Goal: Navigation & Orientation: Find specific page/section

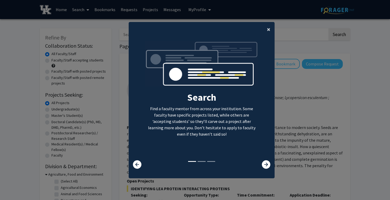
click at [270, 32] on button "×" at bounding box center [268, 29] width 12 height 15
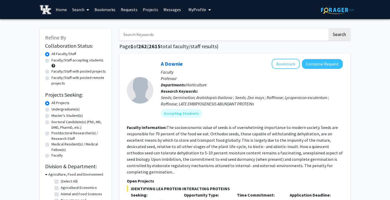
click at [195, 11] on span "My Profile" at bounding box center [197, 9] width 18 height 5
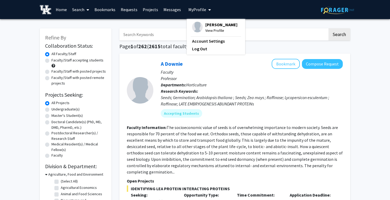
click at [200, 25] on div "[PERSON_NAME] View Profile" at bounding box center [214, 28] width 45 height 12
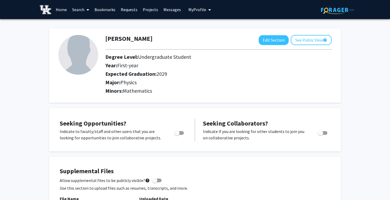
click at [73, 12] on link "Search" at bounding box center [80, 9] width 22 height 19
click at [85, 25] on span "Faculty/Staff" at bounding box center [88, 24] width 39 height 11
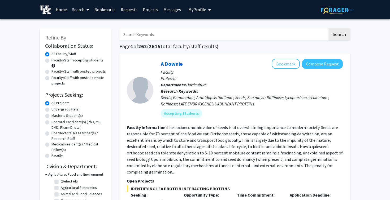
click at [131, 39] on input "Search Keywords" at bounding box center [223, 34] width 208 height 12
type input "[PERSON_NAME]"
click at [328, 28] on button "Search" at bounding box center [339, 34] width 22 height 12
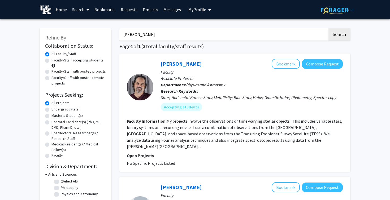
click at [137, 81] on div at bounding box center [140, 87] width 26 height 26
click at [277, 65] on button "Bookmark" at bounding box center [285, 64] width 28 height 10
